Goal: Information Seeking & Learning: Learn about a topic

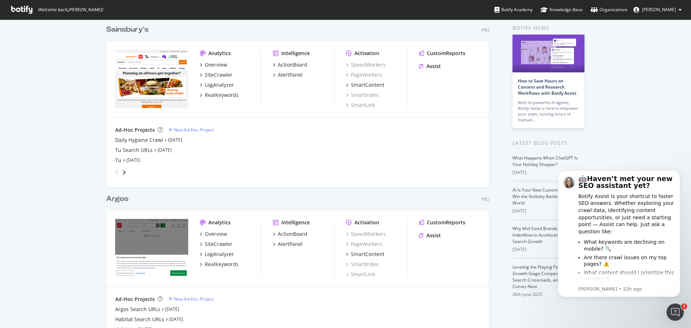
scroll to position [67, 0]
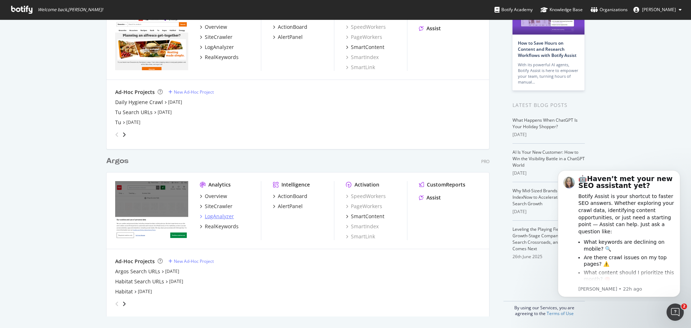
click at [211, 219] on div "LogAnalyzer" at bounding box center [219, 216] width 29 height 7
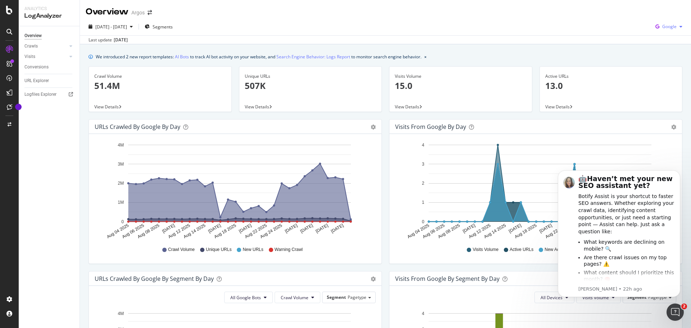
click at [665, 26] on span "Google" at bounding box center [669, 26] width 14 height 6
click at [659, 53] on span "Bing" at bounding box center [668, 54] width 27 height 6
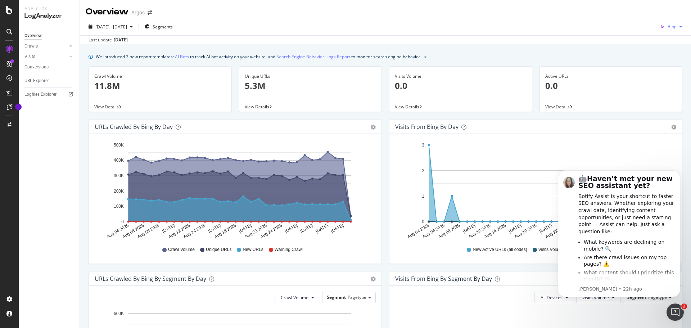
click at [669, 27] on span "Bing" at bounding box center [671, 26] width 9 height 6
click at [656, 68] on span "OpenAI" at bounding box center [669, 67] width 27 height 6
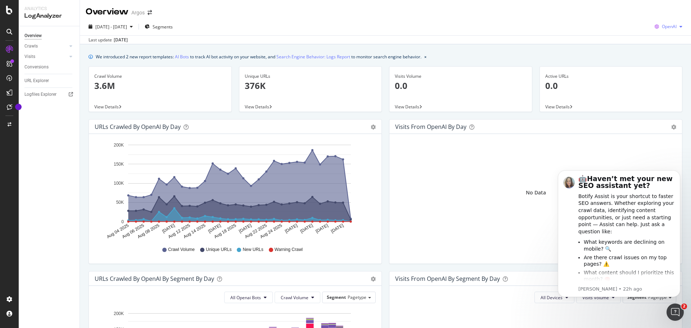
click at [666, 25] on span "OpenAI" at bounding box center [668, 26] width 15 height 6
click at [652, 81] on span at bounding box center [647, 81] width 9 height 9
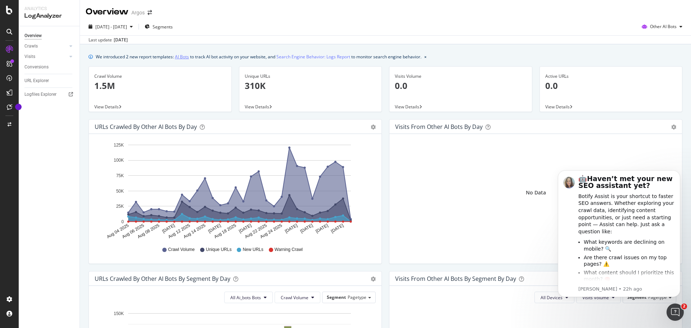
click at [177, 57] on link "AI Bots" at bounding box center [182, 57] width 14 height 8
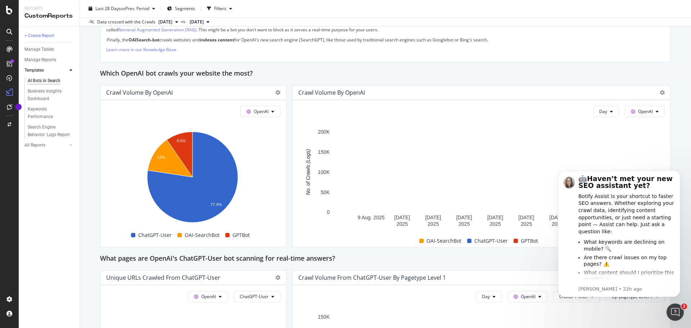
scroll to position [611, 0]
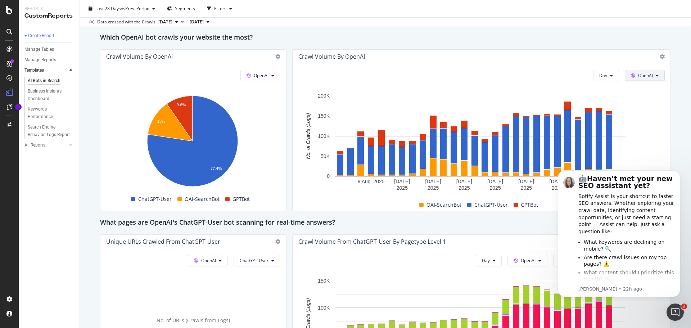
click at [653, 74] on button "OpenAI" at bounding box center [644, 76] width 40 height 12
click at [655, 74] on icon at bounding box center [656, 75] width 3 height 4
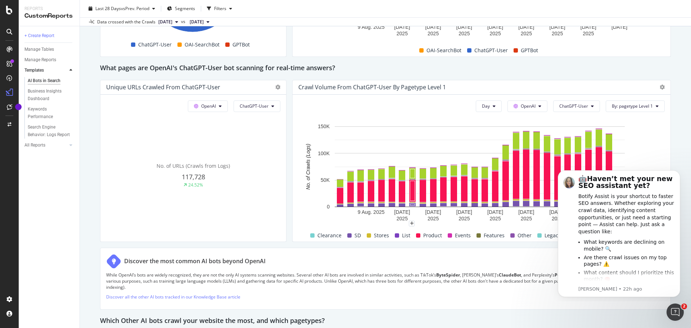
scroll to position [802, 0]
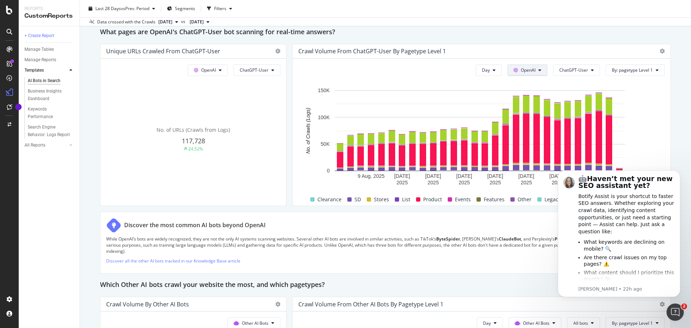
click at [515, 69] on span at bounding box center [516, 70] width 7 height 6
click at [637, 68] on span "By: pagetype Level 1" at bounding box center [631, 70] width 41 height 6
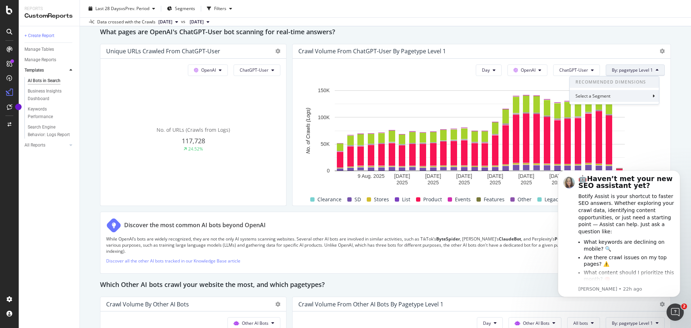
click at [627, 92] on div "Select a Segment" at bounding box center [613, 96] width 89 height 12
click at [626, 113] on div "Segments" at bounding box center [618, 109] width 33 height 7
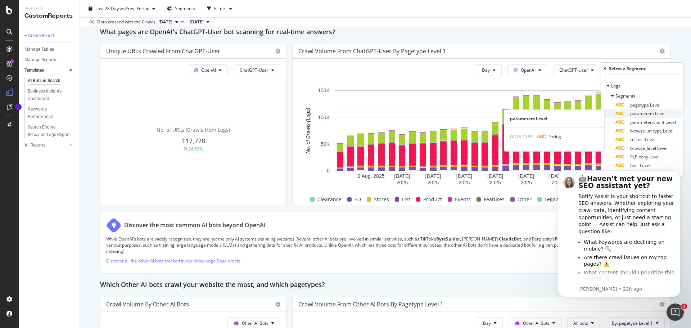
scroll to position [838, 0]
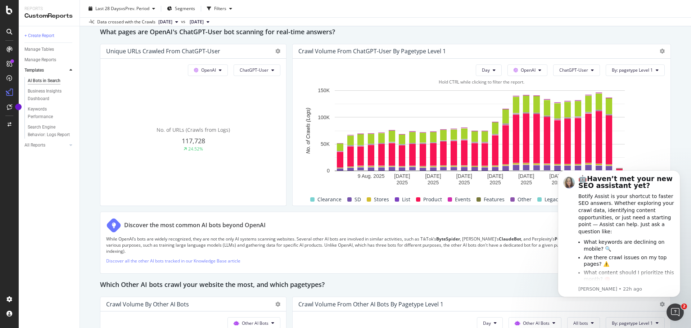
scroll to position [766, 0]
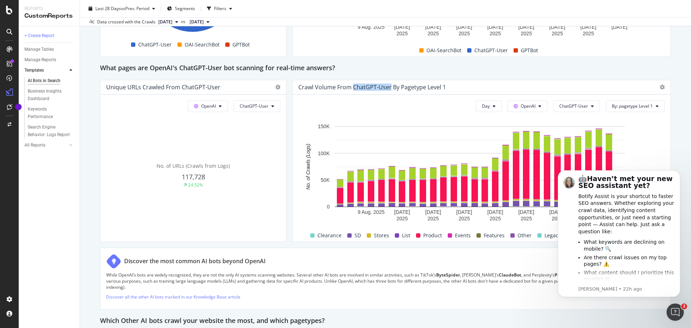
drag, startPoint x: 350, startPoint y: 87, endPoint x: 389, endPoint y: 90, distance: 38.9
click at [389, 90] on div "Crawl Volume from ChatGPT-User by pagetype Level 1" at bounding box center [371, 86] width 147 height 7
copy div "ChatGPT-User"
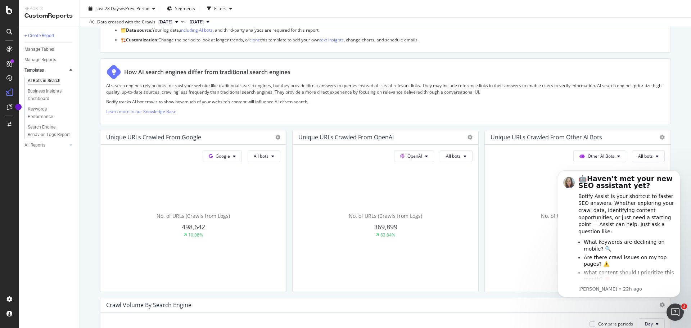
scroll to position [0, 0]
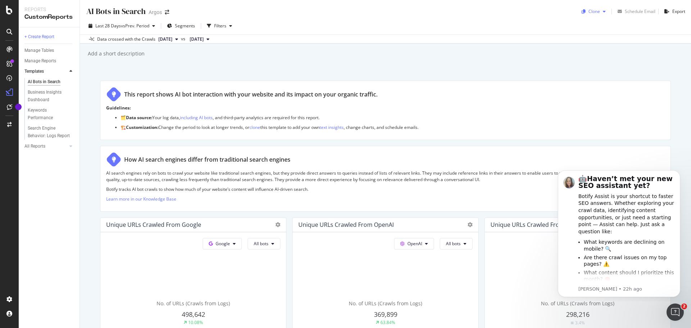
click at [592, 14] on div "Clone" at bounding box center [594, 11] width 12 height 6
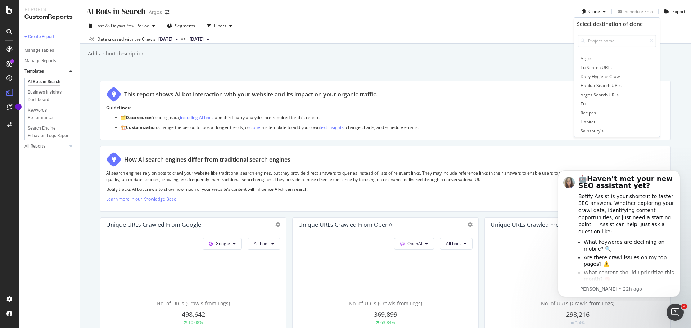
click at [519, 65] on div "AI Bots in Search AI Bots in Search Argos Clone Select destination of clone Arg…" at bounding box center [385, 164] width 611 height 328
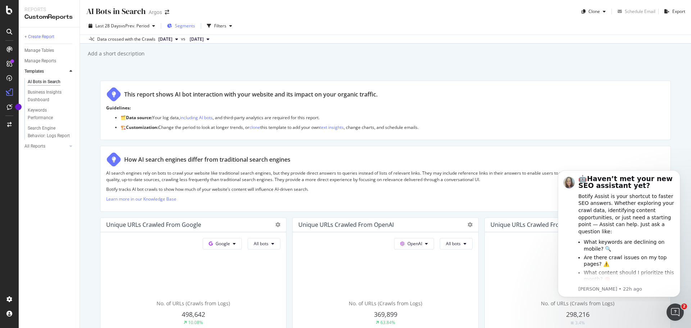
click at [179, 23] on span "Segments" at bounding box center [185, 26] width 20 height 6
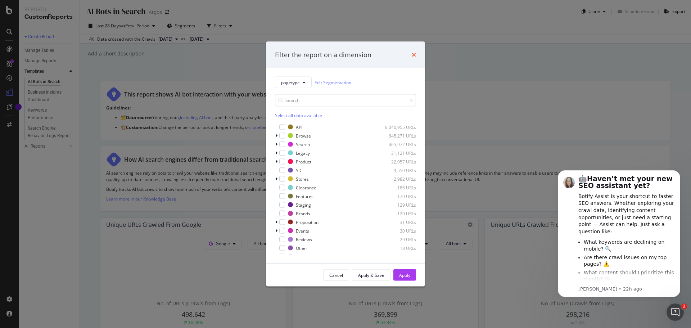
click at [412, 55] on icon "times" at bounding box center [413, 55] width 4 height 6
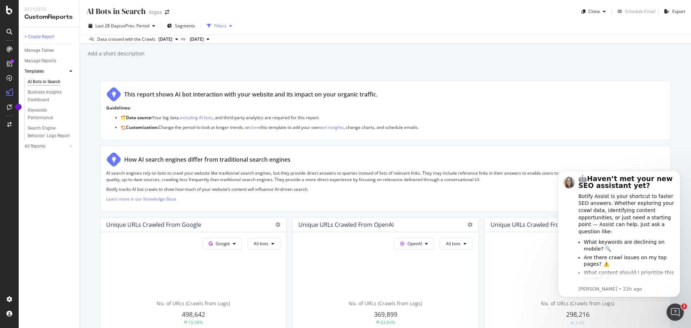
click at [219, 26] on div "Filters" at bounding box center [220, 26] width 12 height 6
click at [232, 25] on icon "button" at bounding box center [230, 26] width 3 height 4
click at [212, 60] on div "AI Bots in Search AI Bots in Search Argos Clone Schedule Email Export Last 28 D…" at bounding box center [385, 164] width 611 height 328
click at [8, 11] on icon at bounding box center [9, 10] width 6 height 9
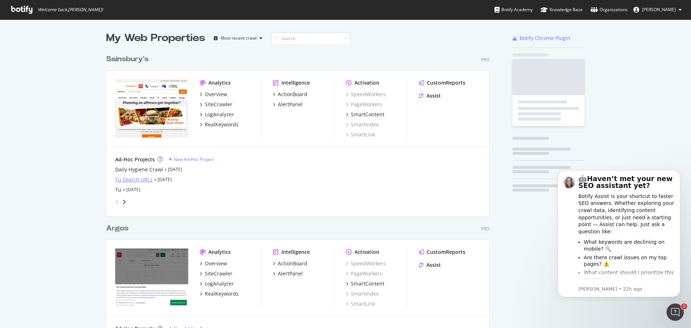
scroll to position [322, 680]
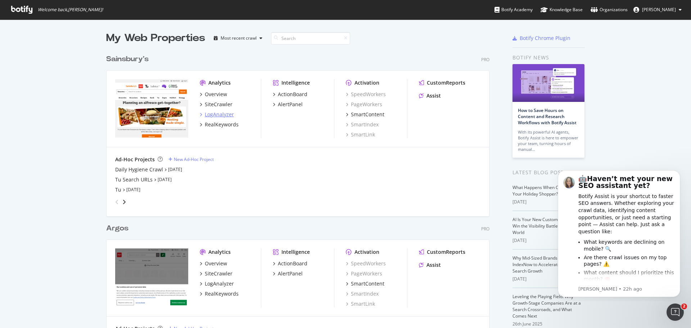
click at [221, 115] on div "LogAnalyzer" at bounding box center [219, 114] width 29 height 7
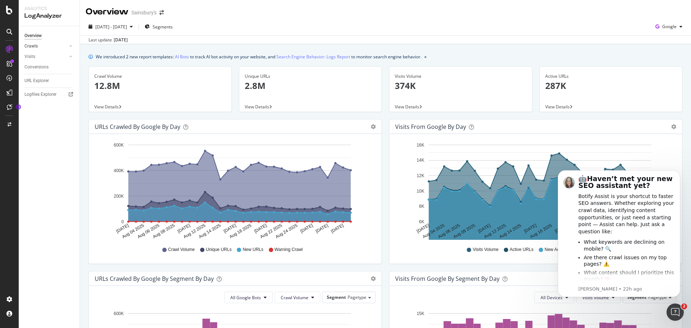
click at [39, 47] on link "Crawls" at bounding box center [45, 46] width 43 height 8
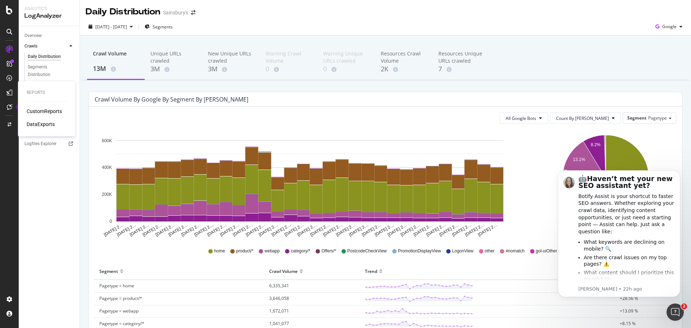
click at [9, 93] on icon at bounding box center [9, 93] width 6 height 6
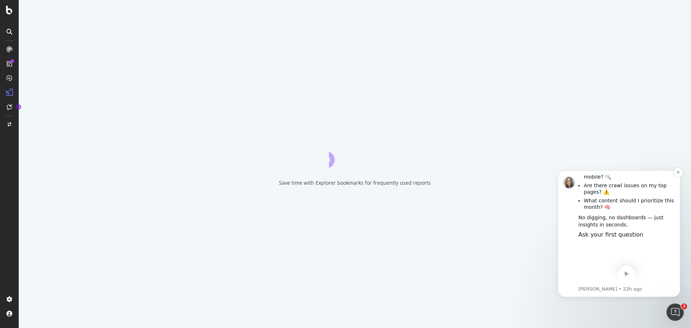
scroll to position [92, 0]
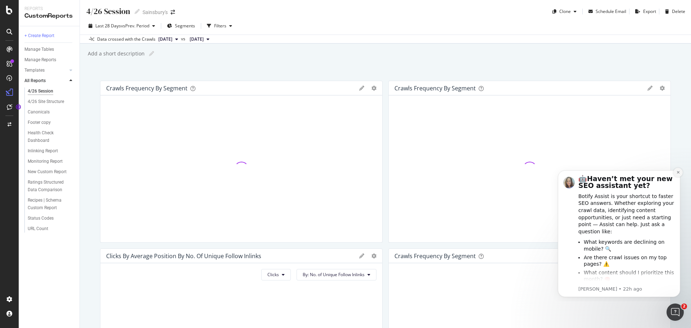
click at [678, 171] on icon "Dismiss notification" at bounding box center [678, 172] width 4 height 4
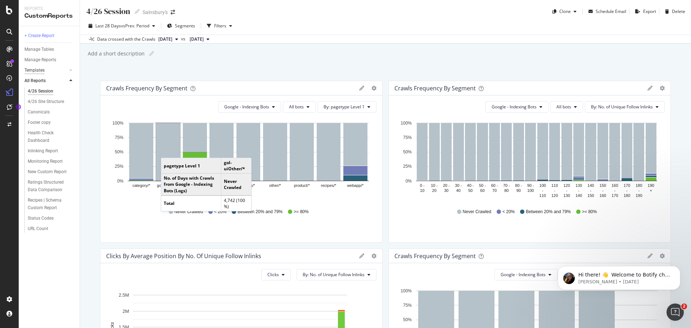
click at [35, 67] on div "Templates" at bounding box center [34, 71] width 20 height 8
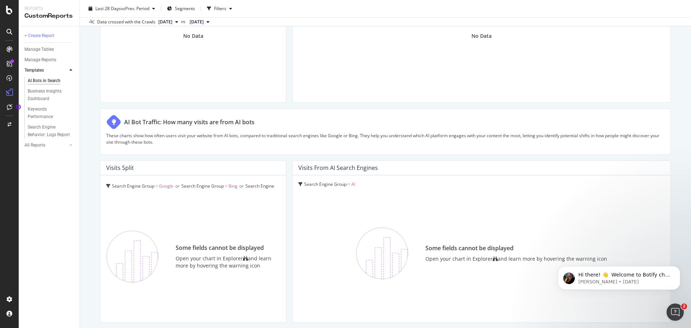
scroll to position [910, 0]
